Goal: Book appointment/travel/reservation

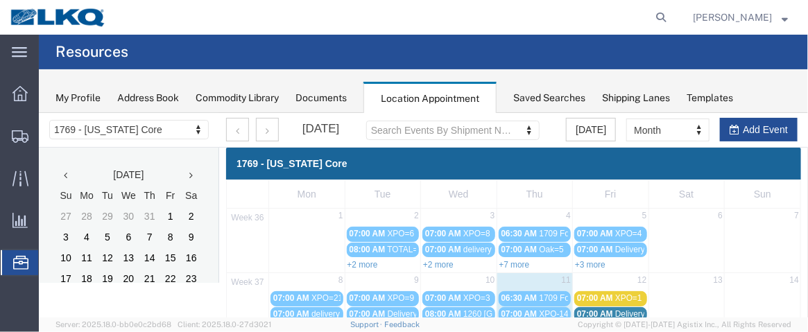
scroll to position [171, 0]
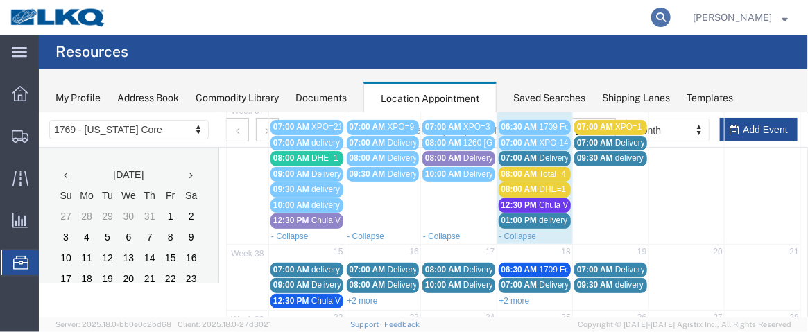
click at [669, 16] on icon at bounding box center [660, 17] width 19 height 19
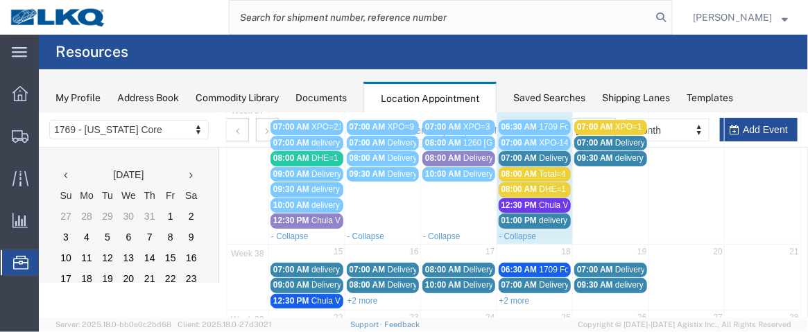
click at [366, 19] on input "search" at bounding box center [441, 17] width 422 height 33
type input "56439370"
click at [670, 18] on icon at bounding box center [660, 17] width 19 height 19
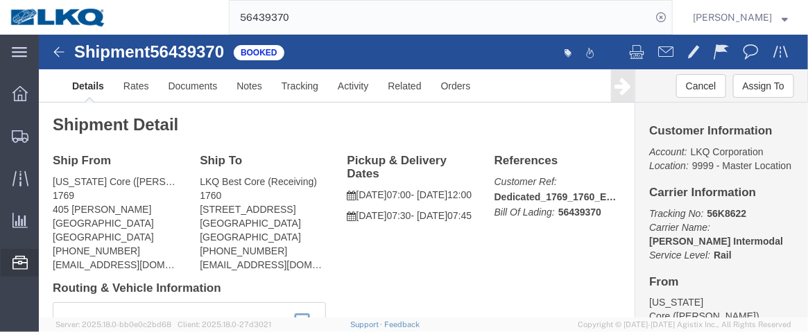
click at [0, 0] on span "Location Appointment" at bounding box center [0, 0] width 0 height 0
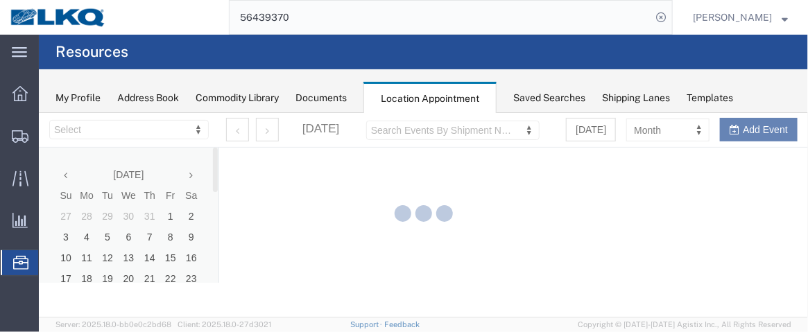
select select "28716"
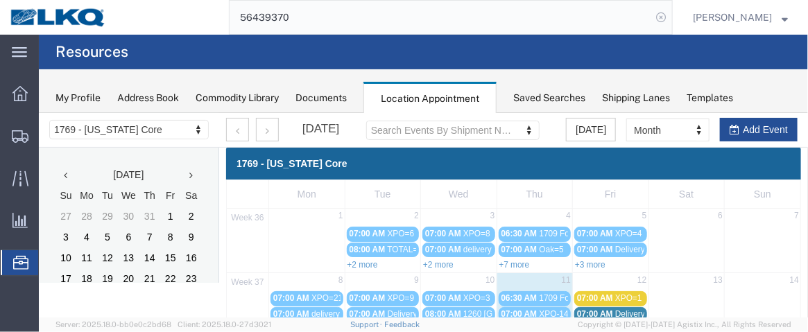
click at [665, 19] on icon at bounding box center [660, 17] width 19 height 19
click at [667, 16] on icon at bounding box center [660, 17] width 19 height 19
click at [352, 13] on input "search" at bounding box center [441, 17] width 422 height 33
type input "56439370"
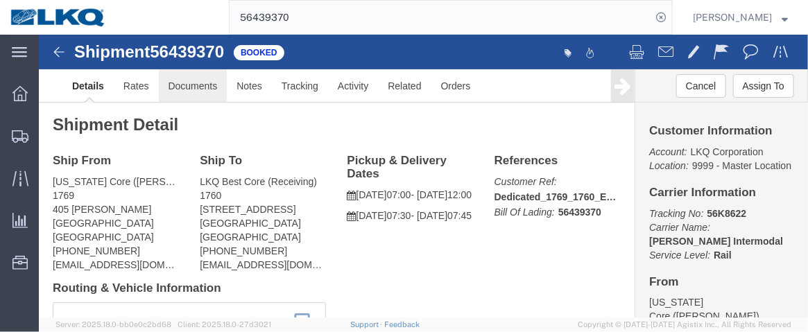
click link "Documents"
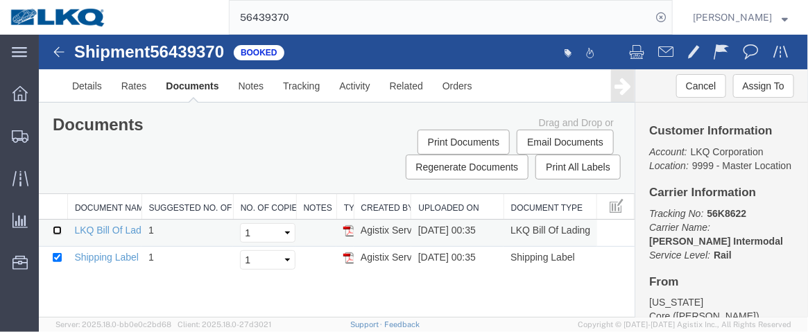
click at [55, 227] on input "checkbox" at bounding box center [56, 229] width 9 height 9
checkbox input "true"
click at [96, 228] on link "LKQ Bill Of Lading" at bounding box center [114, 229] width 80 height 11
click at [0, 0] on span "Location Appointment" at bounding box center [0, 0] width 0 height 0
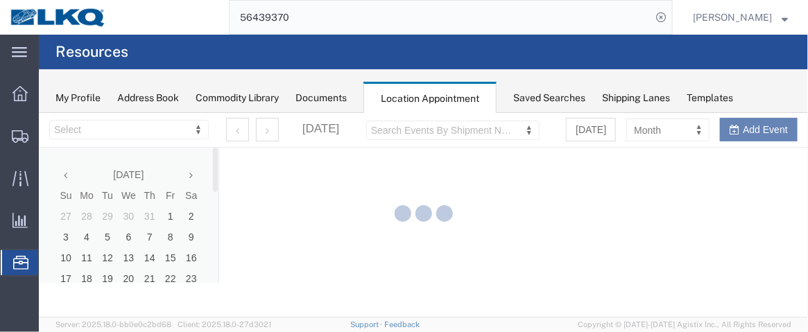
select select "28716"
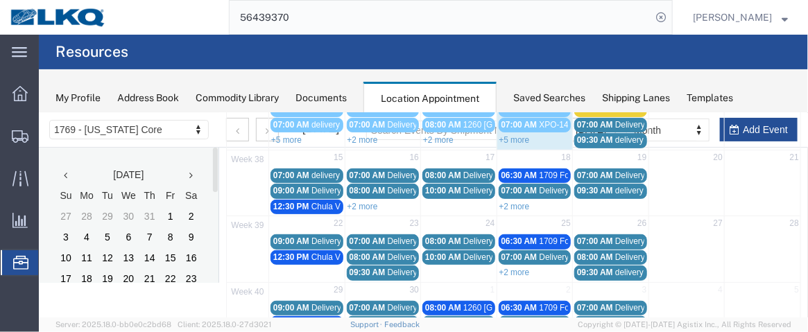
scroll to position [193, 0]
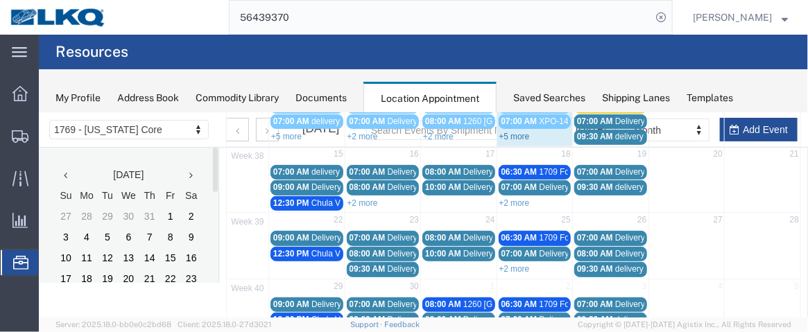
click at [509, 132] on link "+5 more" at bounding box center [514, 136] width 31 height 10
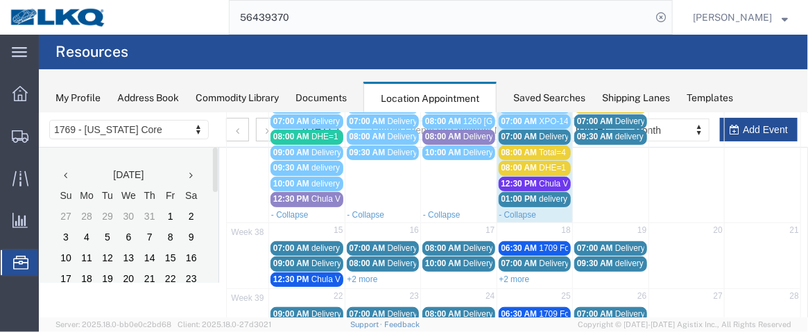
drag, startPoint x: 526, startPoint y: 150, endPoint x: 513, endPoint y: 148, distance: 13.3
click at [513, 148] on span "08:00 AM" at bounding box center [519, 152] width 36 height 10
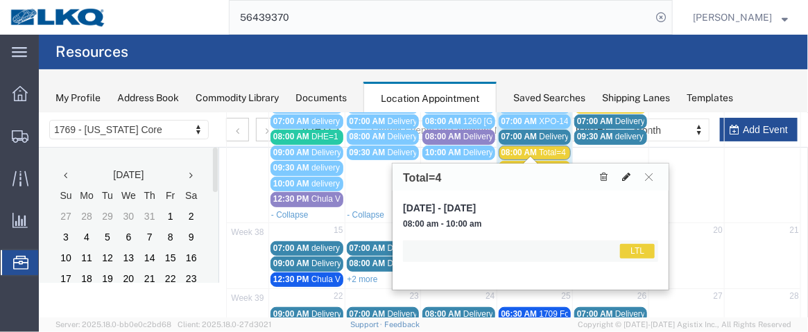
click at [628, 172] on icon at bounding box center [626, 176] width 8 height 10
select select "1"
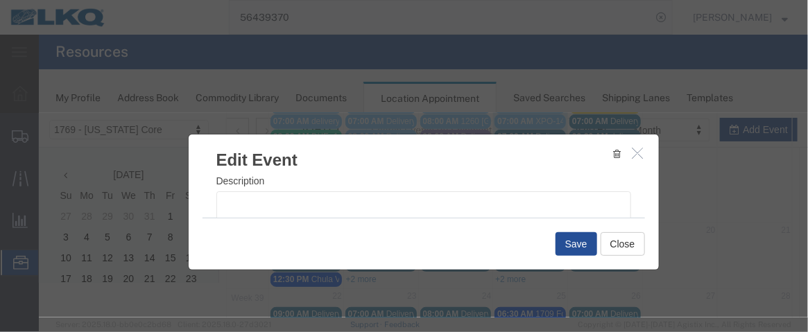
scroll to position [237, 0]
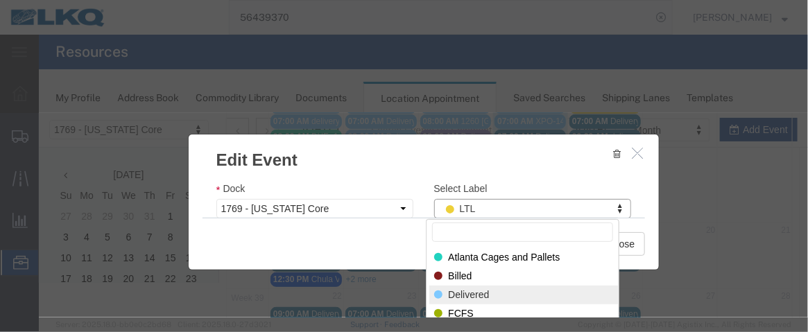
select select "40"
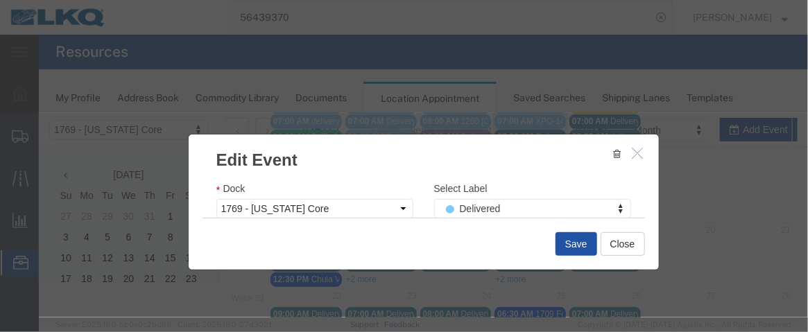
click at [565, 241] on button "Save" at bounding box center [576, 244] width 42 height 24
click at [569, 238] on div at bounding box center [422, 214] width 769 height 205
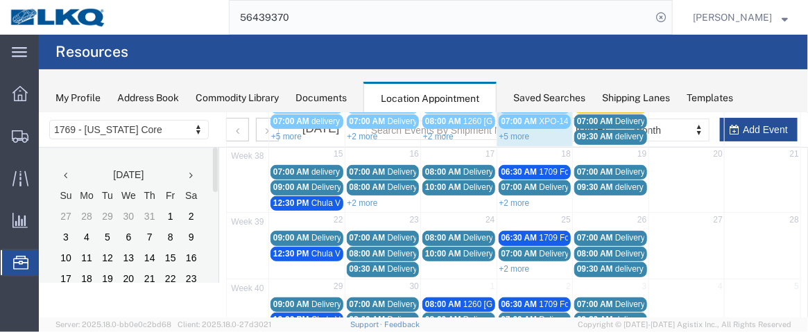
scroll to position [138, 0]
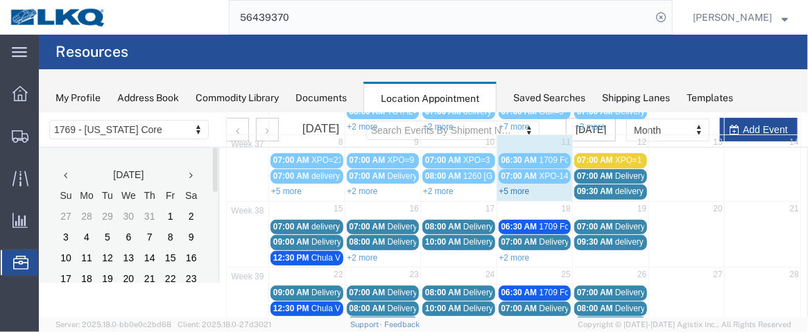
click at [519, 189] on link "+5 more" at bounding box center [514, 191] width 31 height 10
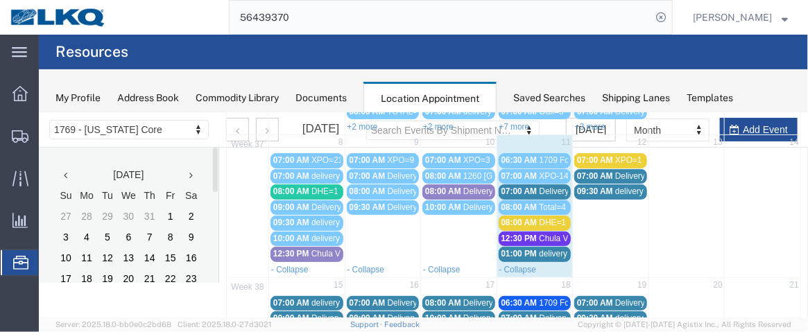
drag, startPoint x: 545, startPoint y: 187, endPoint x: 507, endPoint y: 181, distance: 37.9
click at [507, 184] on link "07:00 AM Delivery 56411584" at bounding box center [534, 191] width 73 height 15
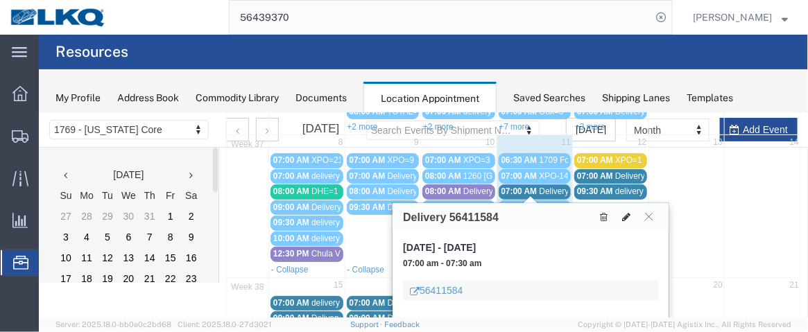
click at [624, 215] on icon at bounding box center [626, 217] width 8 height 10
select select "1"
select select
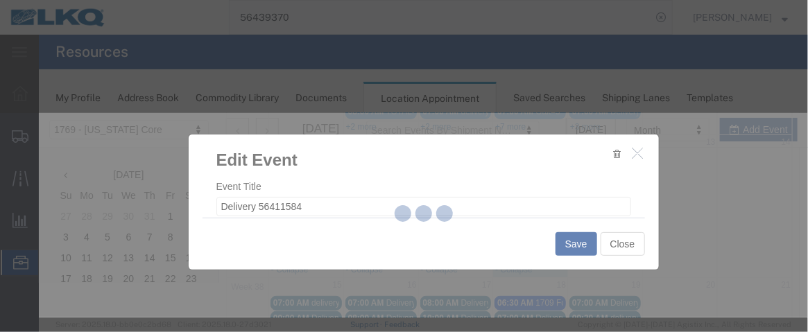
drag, startPoint x: 612, startPoint y: 71, endPoint x: 651, endPoint y: 182, distance: 117.8
click at [651, 182] on div at bounding box center [423, 215] width 769 height 205
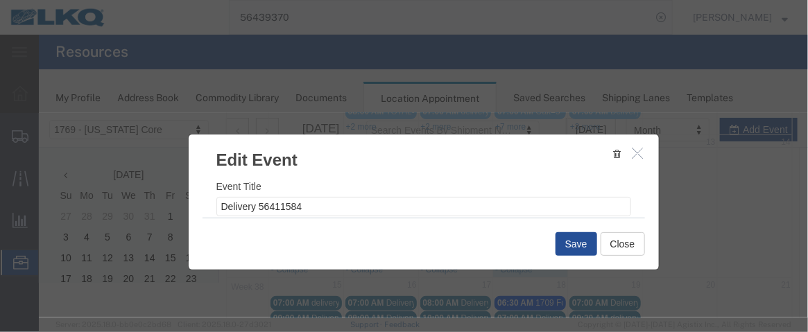
select select
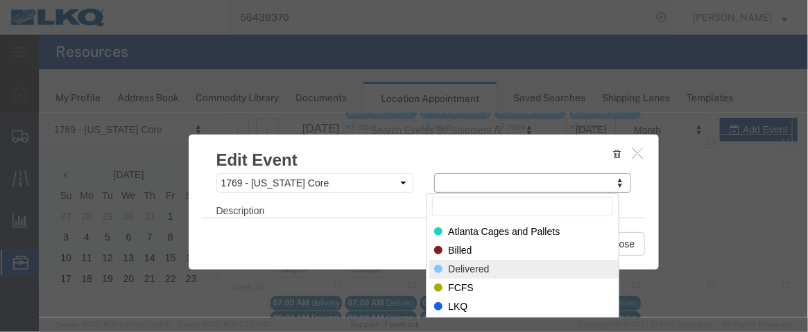
select select "40"
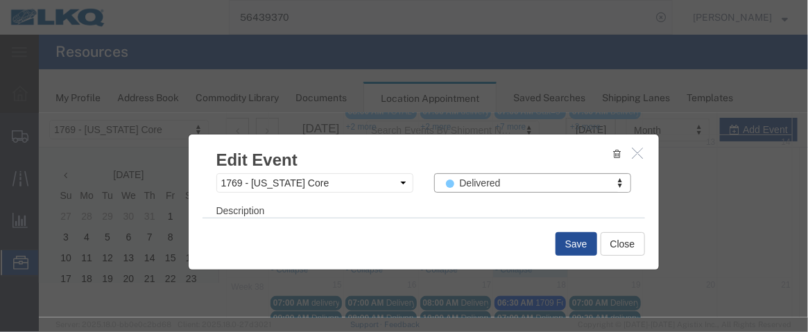
scroll to position [259, 0]
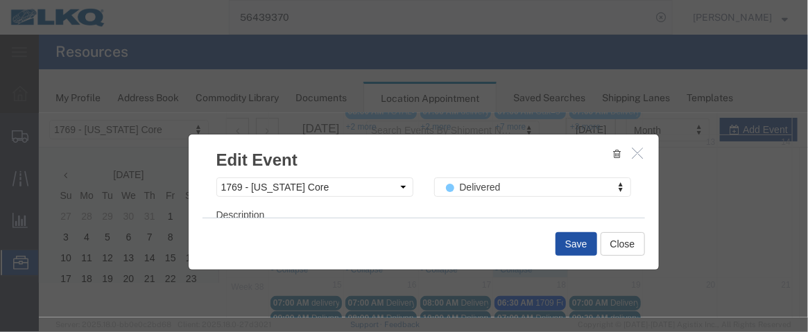
click at [566, 239] on button "Save" at bounding box center [576, 244] width 42 height 24
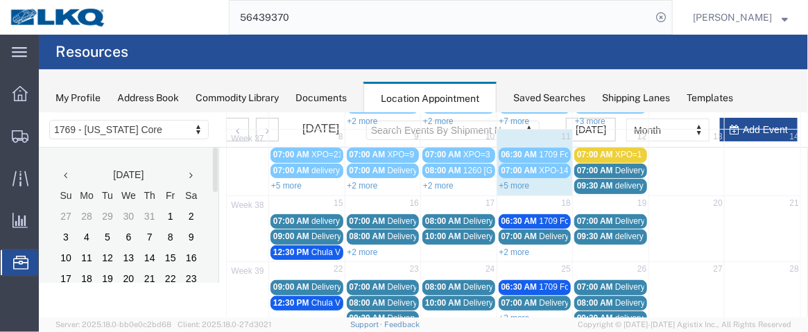
scroll to position [139, 0]
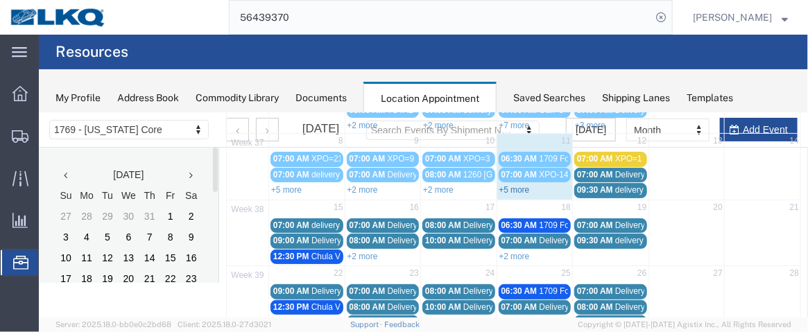
click at [508, 185] on link "+5 more" at bounding box center [514, 190] width 31 height 10
